Goal: Complete application form

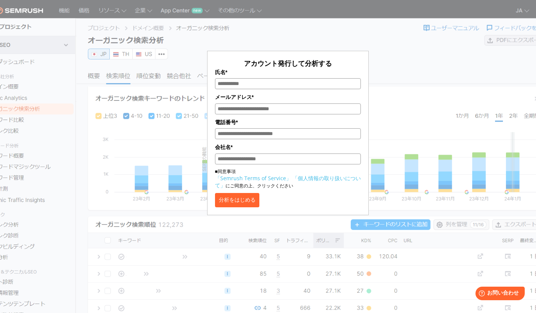
click at [254, 85] on input "氏名*" at bounding box center [288, 83] width 146 height 11
type input "******"
type input "**********"
click at [265, 161] on input "会社名*" at bounding box center [288, 158] width 146 height 11
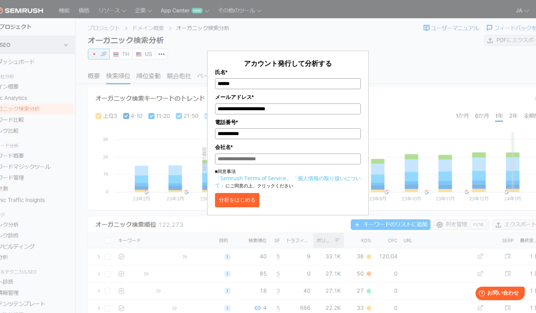
type input "**********"
click at [242, 205] on button "分析をはじめる" at bounding box center [237, 200] width 44 height 14
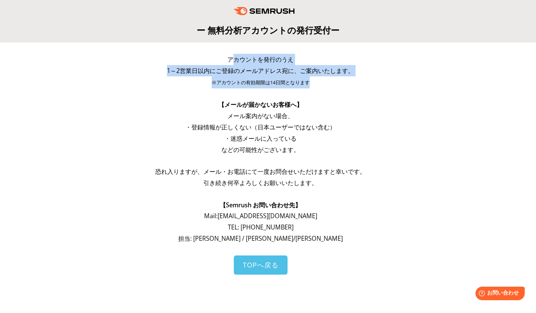
drag, startPoint x: 227, startPoint y: 61, endPoint x: 324, endPoint y: 79, distance: 98.3
click at [324, 79] on div "アカウントを発行のうえ 1～2営業日以内にご登録のメールアドレス宛に、ご案内いたします。 ※アカウントの有効期限は14日間となります 【メールが届かないお客様…" at bounding box center [261, 149] width 286 height 190
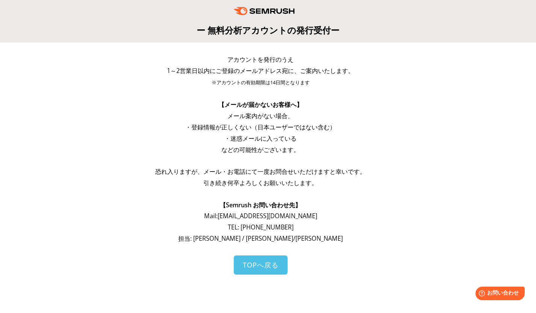
drag, startPoint x: 324, startPoint y: 79, endPoint x: 275, endPoint y: 74, distance: 49.5
click at [317, 79] on p "※アカウントの有効期限は14日間となります" at bounding box center [261, 82] width 286 height 12
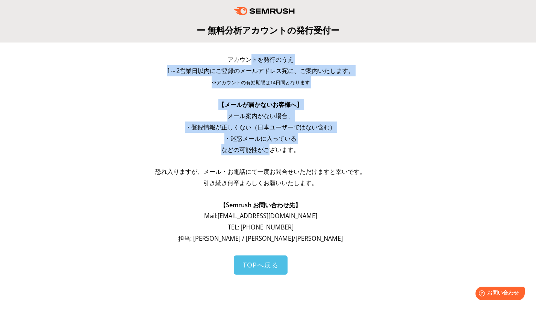
drag, startPoint x: 241, startPoint y: 58, endPoint x: 271, endPoint y: 150, distance: 97.7
click at [271, 150] on div "アカウントを発行のうえ 1～2営業日以内にご登録のメールアドレス宛に、ご案内いたします。 ※アカウントの有効期限は14日間となります 【メールが届かないお客様…" at bounding box center [261, 149] width 286 height 190
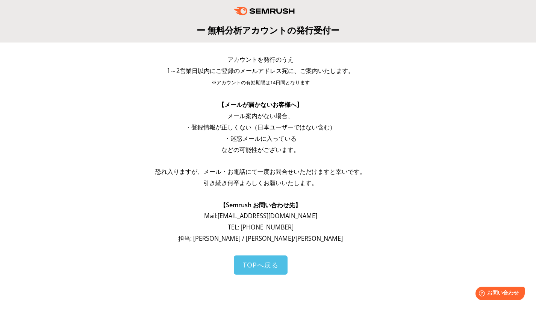
drag, startPoint x: 275, startPoint y: 147, endPoint x: 261, endPoint y: 142, distance: 14.9
click at [274, 147] on span "などの可能性がございます。" at bounding box center [260, 150] width 78 height 8
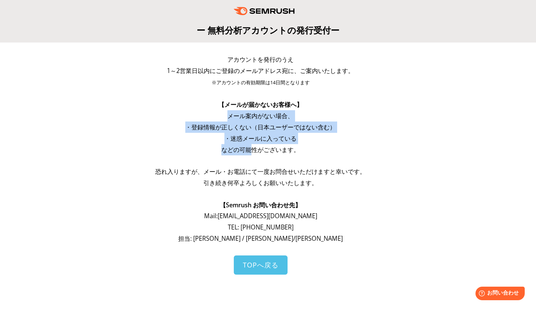
drag, startPoint x: 234, startPoint y: 125, endPoint x: 265, endPoint y: 158, distance: 44.7
click at [250, 153] on div "アカウントを発行のうえ 1～2営業日以内にご登録のメールアドレス宛に、ご案内いたします。 ※アカウントの有効期限は14日間となります 【メールが届かないお客様…" at bounding box center [261, 149] width 286 height 190
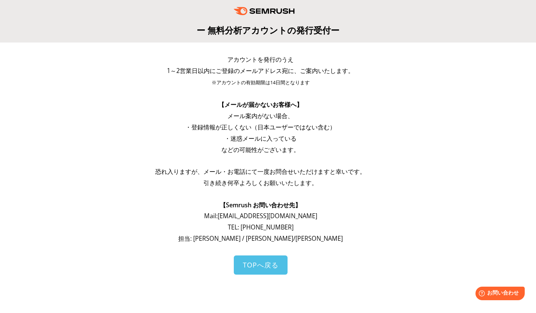
click at [265, 158] on p at bounding box center [261, 160] width 286 height 11
